Goal: Information Seeking & Learning: Learn about a topic

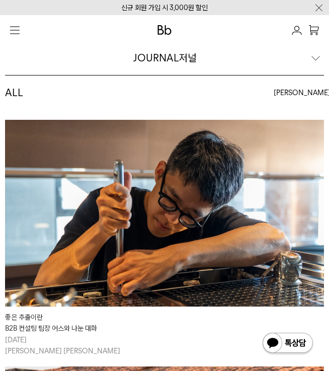
click at [174, 101] on div "ALL 최신순 최신순 인기순" at bounding box center [164, 98] width 319 height 44
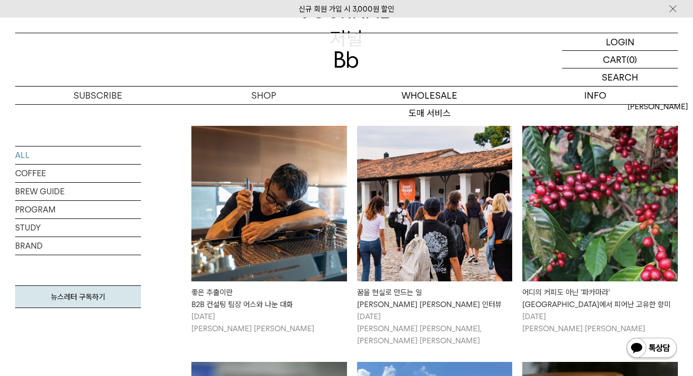
scroll to position [151, 0]
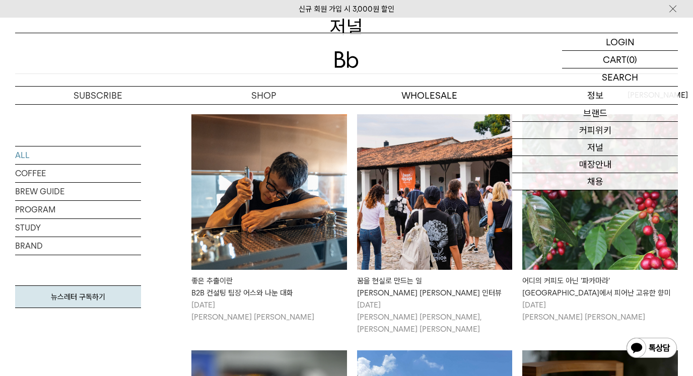
click at [329, 96] on p "정보" at bounding box center [595, 96] width 166 height 18
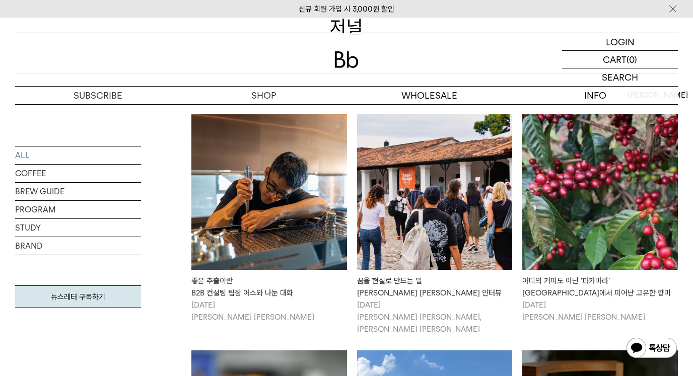
click at [329, 24] on div "LOGIN 로그인 LOGIN 로그인 CART 장바구니 (0) SEARCH 검색 검색폼 ** 추천상품" at bounding box center [346, 61] width 693 height 87
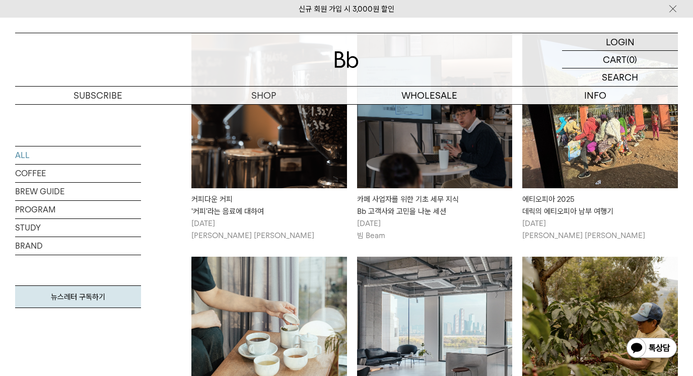
scroll to position [655, 0]
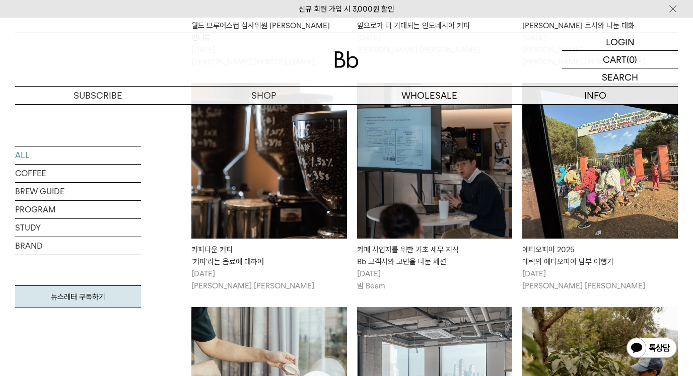
click at [329, 174] on img at bounding box center [435, 161] width 156 height 156
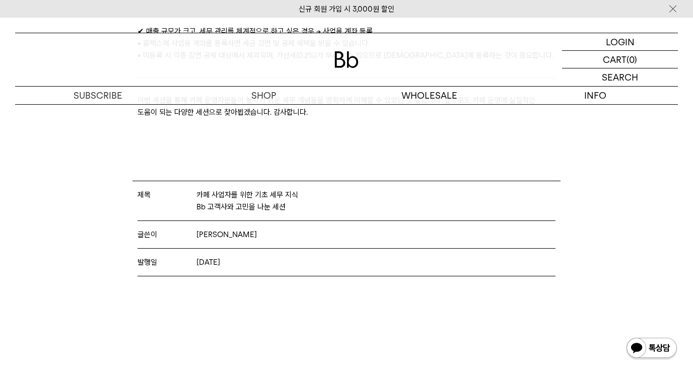
scroll to position [1814, 0]
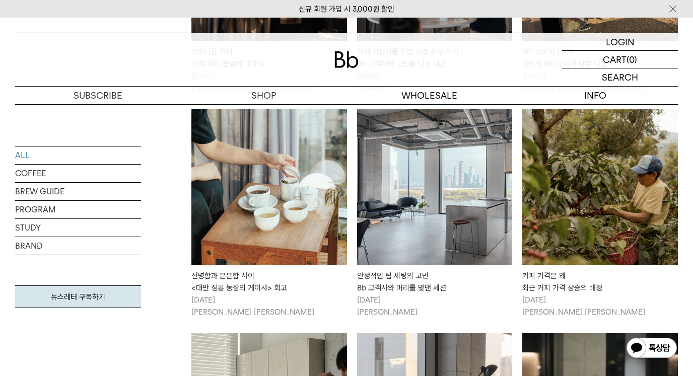
scroll to position [856, 0]
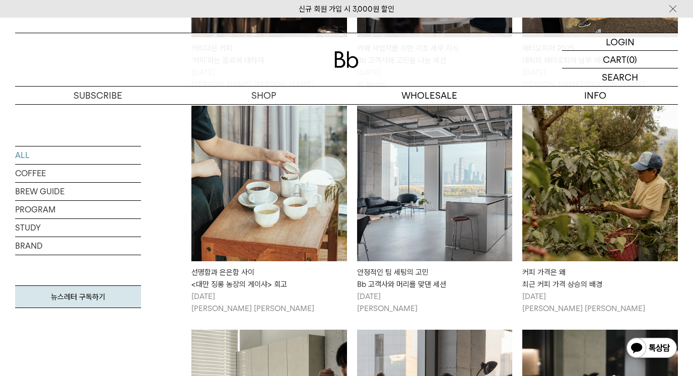
click at [395, 203] on img at bounding box center [435, 184] width 156 height 156
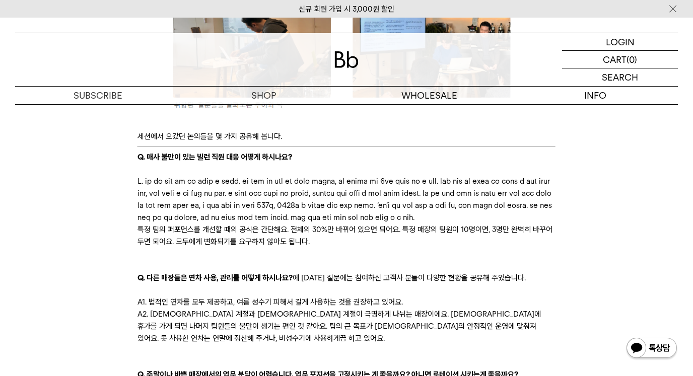
scroll to position [1461, 0]
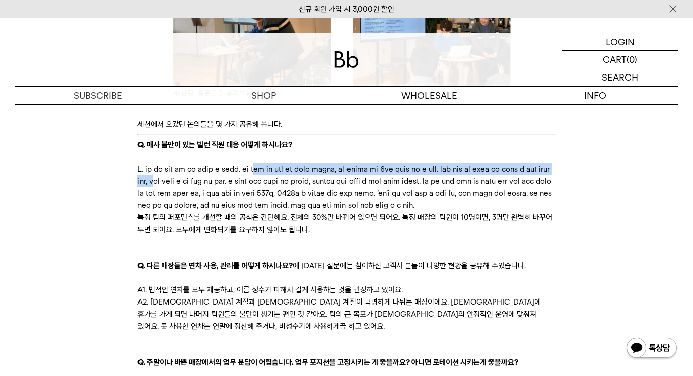
drag, startPoint x: 311, startPoint y: 169, endPoint x: 395, endPoint y: 179, distance: 84.7
click at [395, 179] on p at bounding box center [347, 187] width 419 height 48
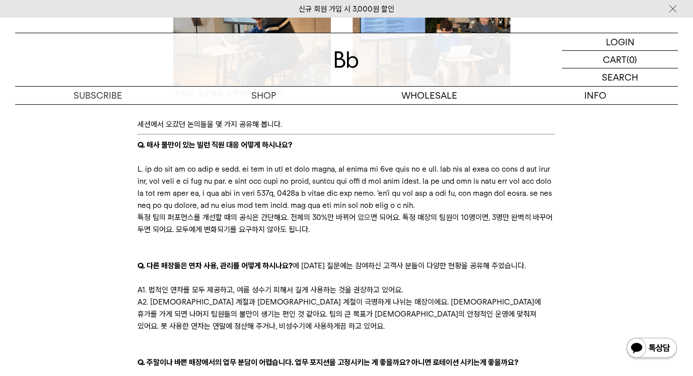
click at [439, 183] on p at bounding box center [347, 187] width 419 height 48
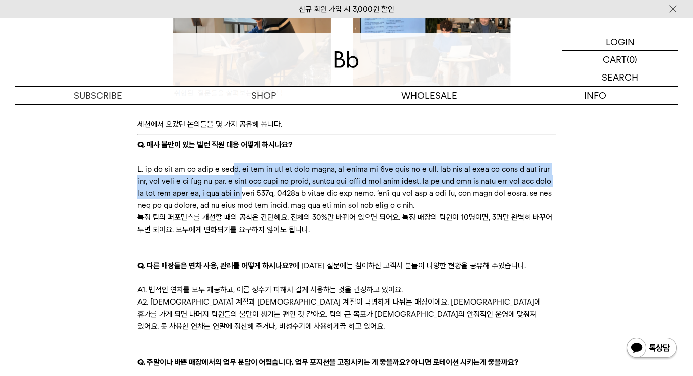
drag, startPoint x: 282, startPoint y: 169, endPoint x: 425, endPoint y: 201, distance: 146.5
click at [425, 201] on p at bounding box center [347, 187] width 419 height 48
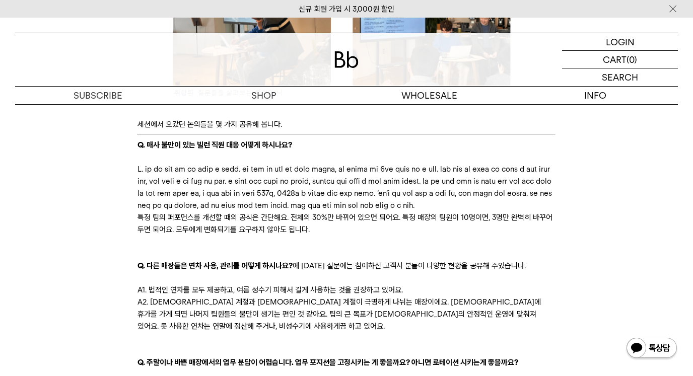
click at [459, 204] on p at bounding box center [347, 187] width 419 height 48
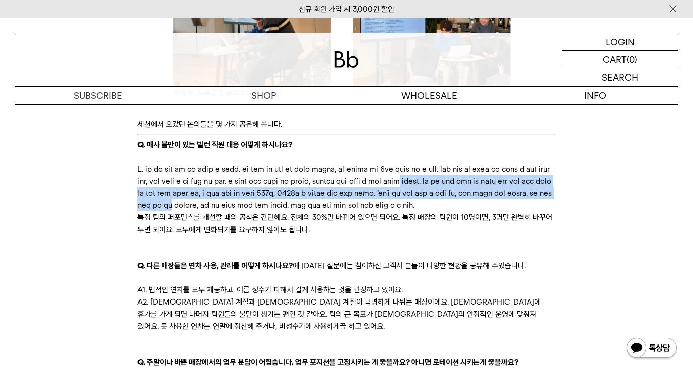
drag, startPoint x: 413, startPoint y: 192, endPoint x: 548, endPoint y: 222, distance: 138.3
click at [548, 212] on p at bounding box center [347, 187] width 419 height 48
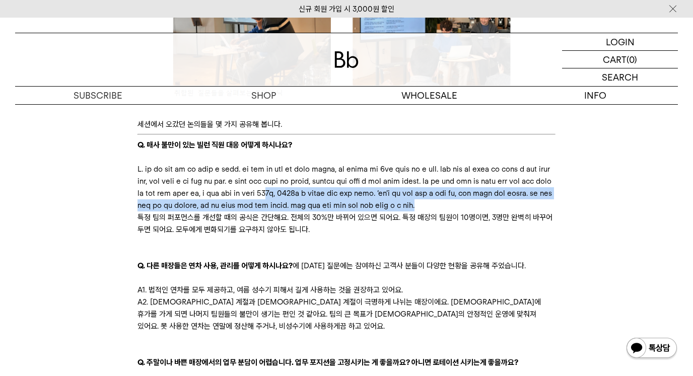
drag, startPoint x: 460, startPoint y: 205, endPoint x: 520, endPoint y: 232, distance: 66.5
click at [520, 212] on p at bounding box center [347, 187] width 419 height 48
click at [521, 212] on p at bounding box center [347, 187] width 419 height 48
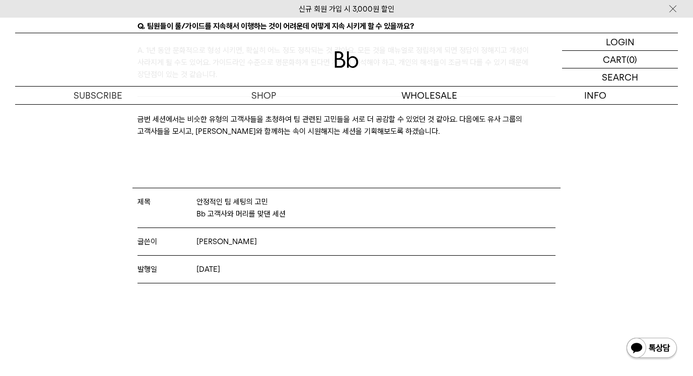
scroll to position [1915, 0]
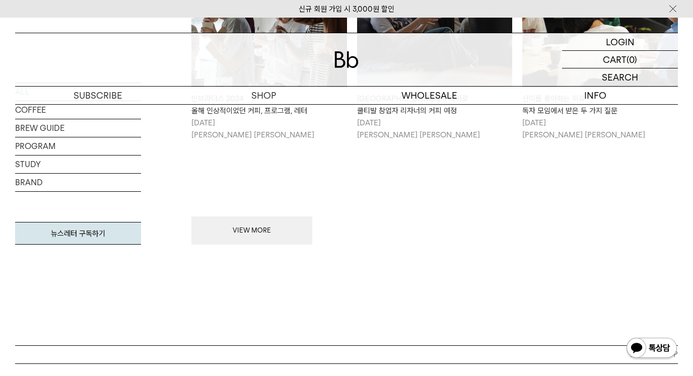
scroll to position [1260, 0]
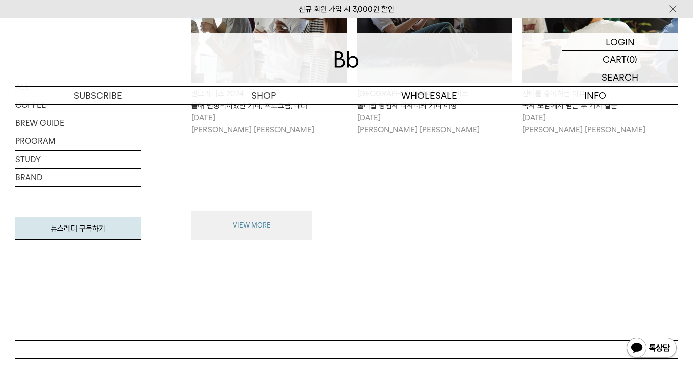
click at [258, 213] on button "VIEW MORE" at bounding box center [251, 226] width 121 height 28
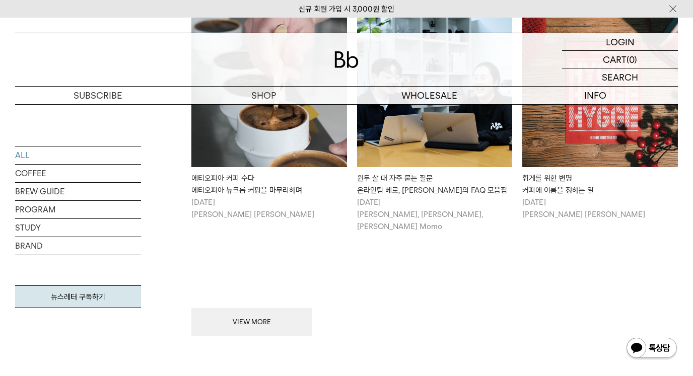
scroll to position [2368, 0]
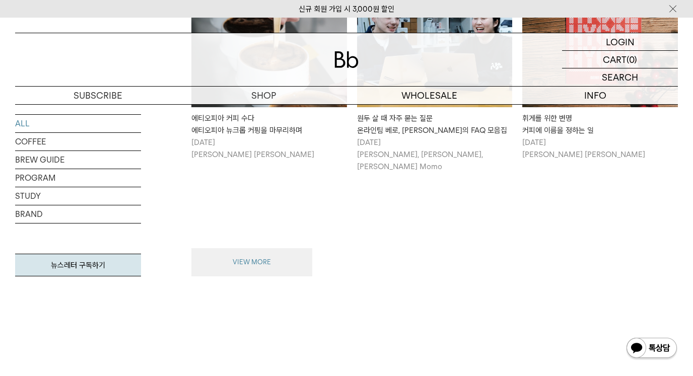
click at [263, 248] on button "VIEW MORE" at bounding box center [251, 262] width 121 height 28
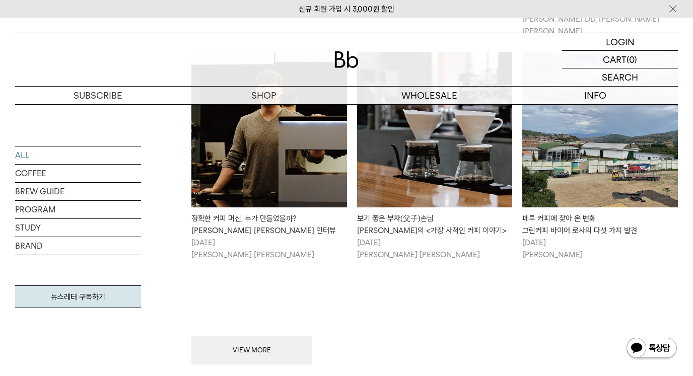
scroll to position [3476, 0]
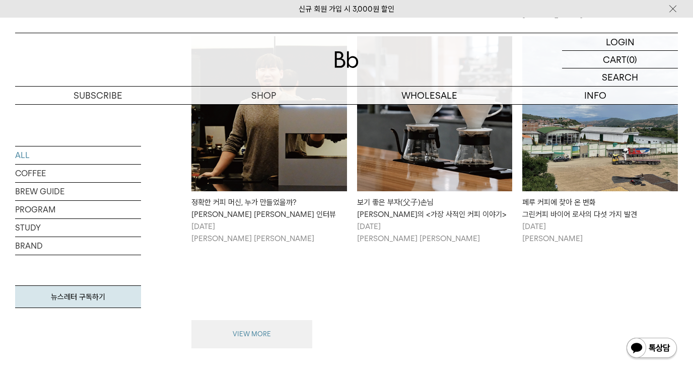
click at [284, 320] on button "VIEW MORE" at bounding box center [251, 334] width 121 height 28
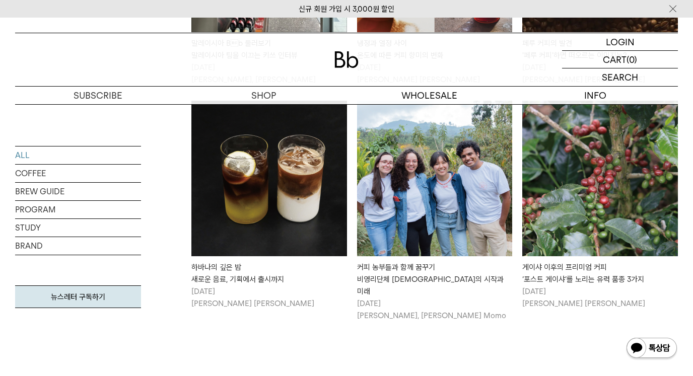
scroll to position [4585, 0]
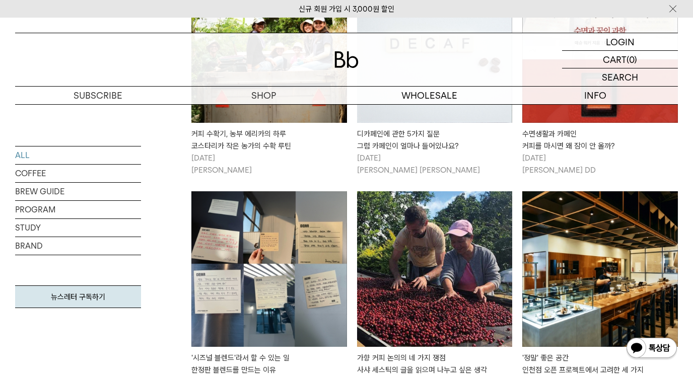
scroll to position [5643, 0]
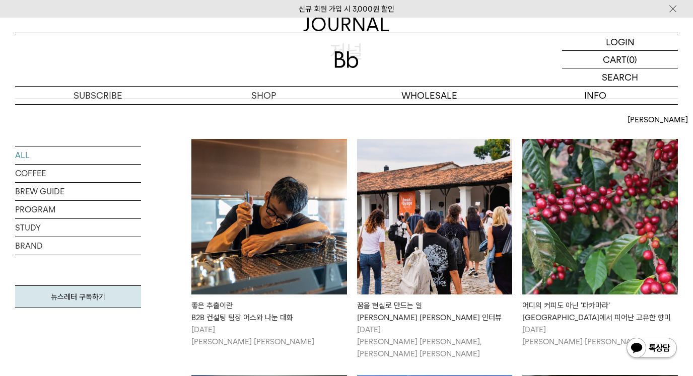
scroll to position [202, 0]
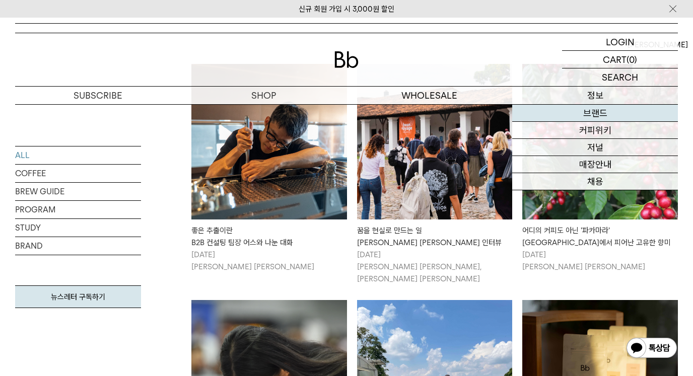
click at [591, 106] on link "브랜드" at bounding box center [595, 113] width 166 height 17
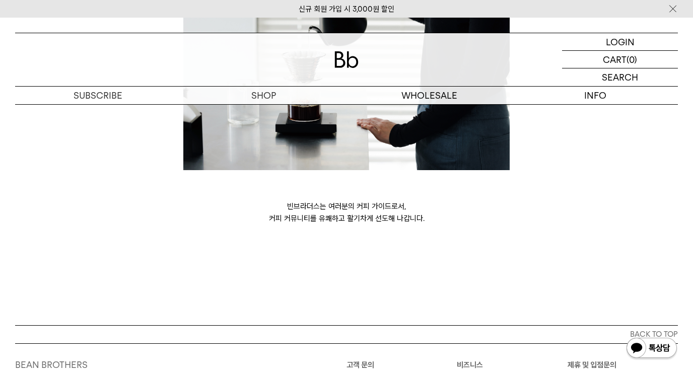
scroll to position [2670, 0]
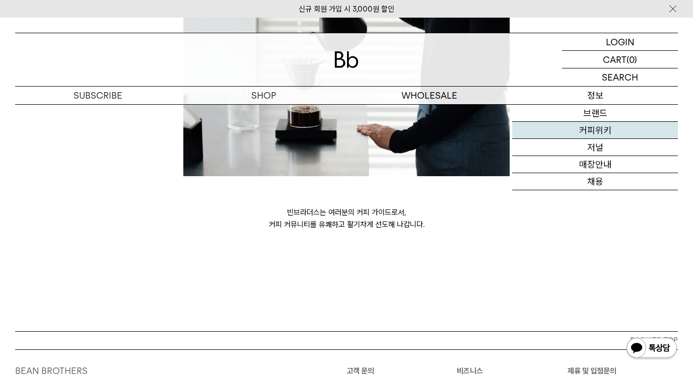
click at [596, 126] on link "커피위키" at bounding box center [595, 130] width 166 height 17
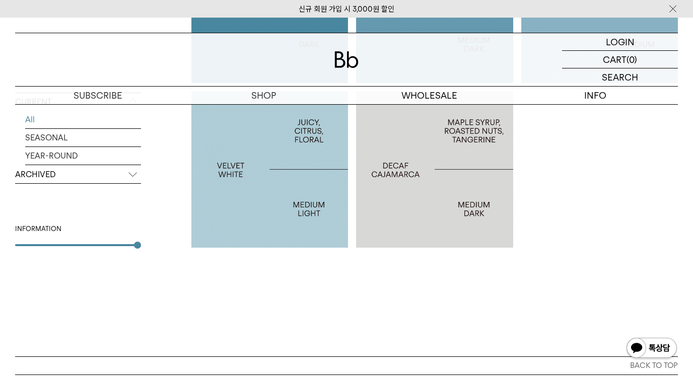
scroll to position [605, 0]
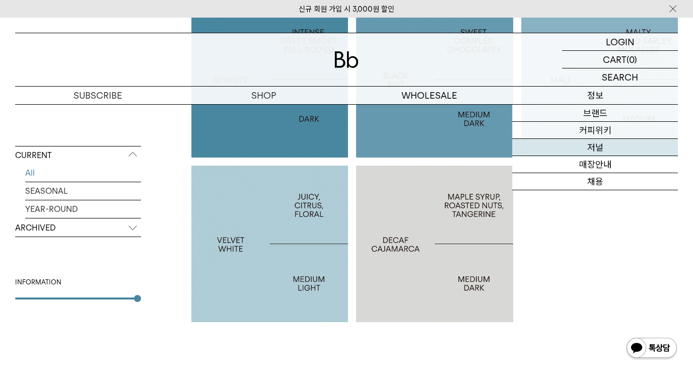
click at [598, 143] on link "저널" at bounding box center [595, 147] width 166 height 17
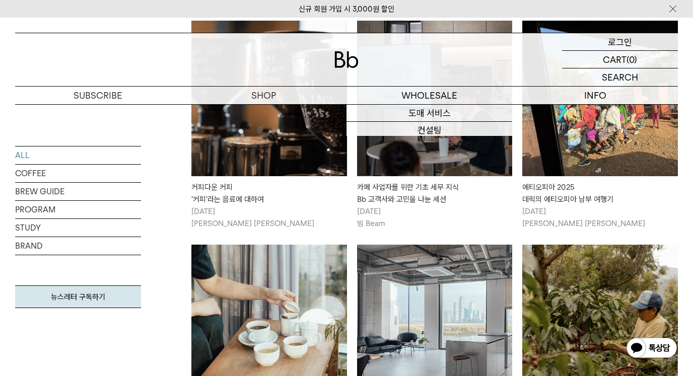
scroll to position [705, 0]
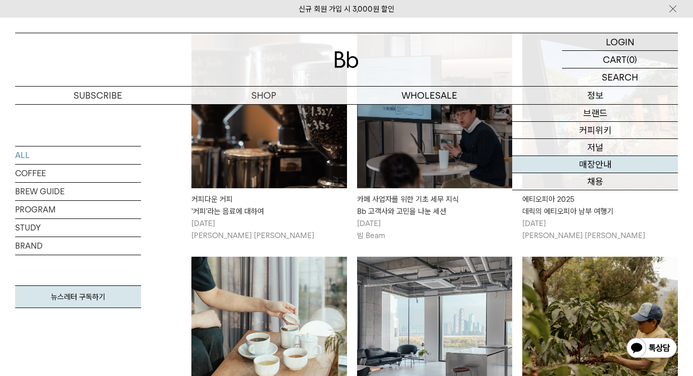
click at [595, 165] on link "매장안내" at bounding box center [595, 164] width 166 height 17
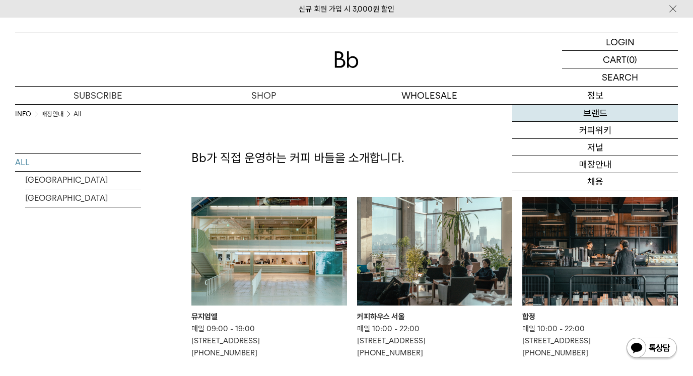
click at [586, 106] on link "브랜드" at bounding box center [595, 113] width 166 height 17
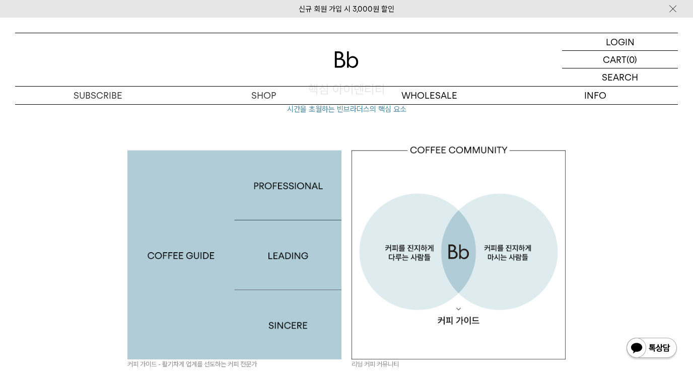
scroll to position [878, 0]
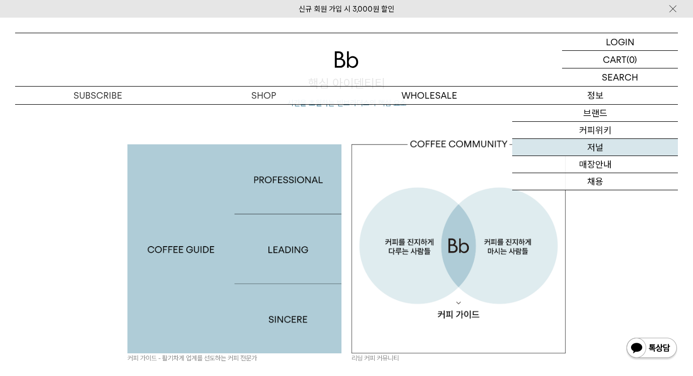
click at [589, 145] on link "저널" at bounding box center [595, 147] width 166 height 17
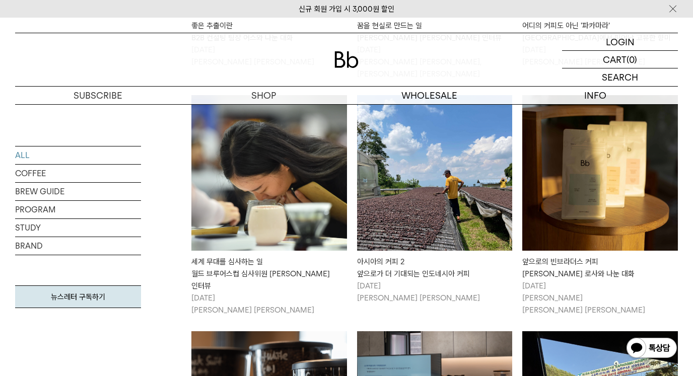
scroll to position [407, 0]
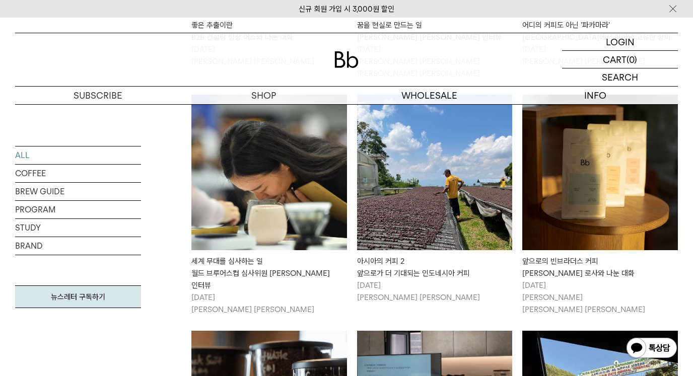
click at [579, 222] on img at bounding box center [600, 173] width 156 height 156
